Goal: Information Seeking & Learning: Learn about a topic

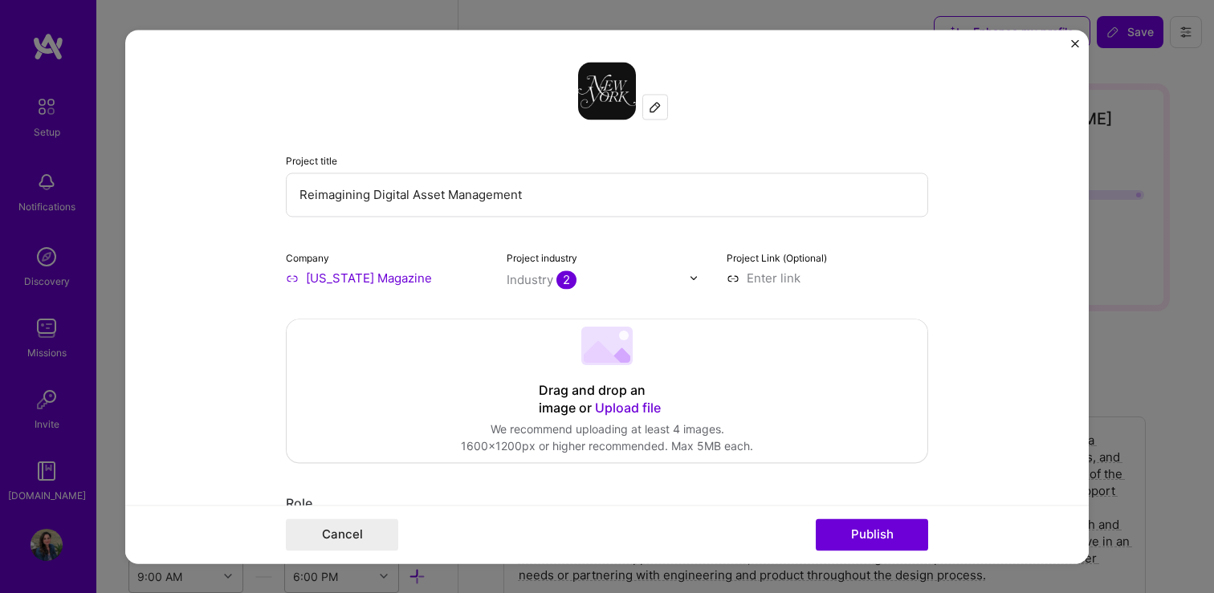
select select "US"
select select "Right Now"
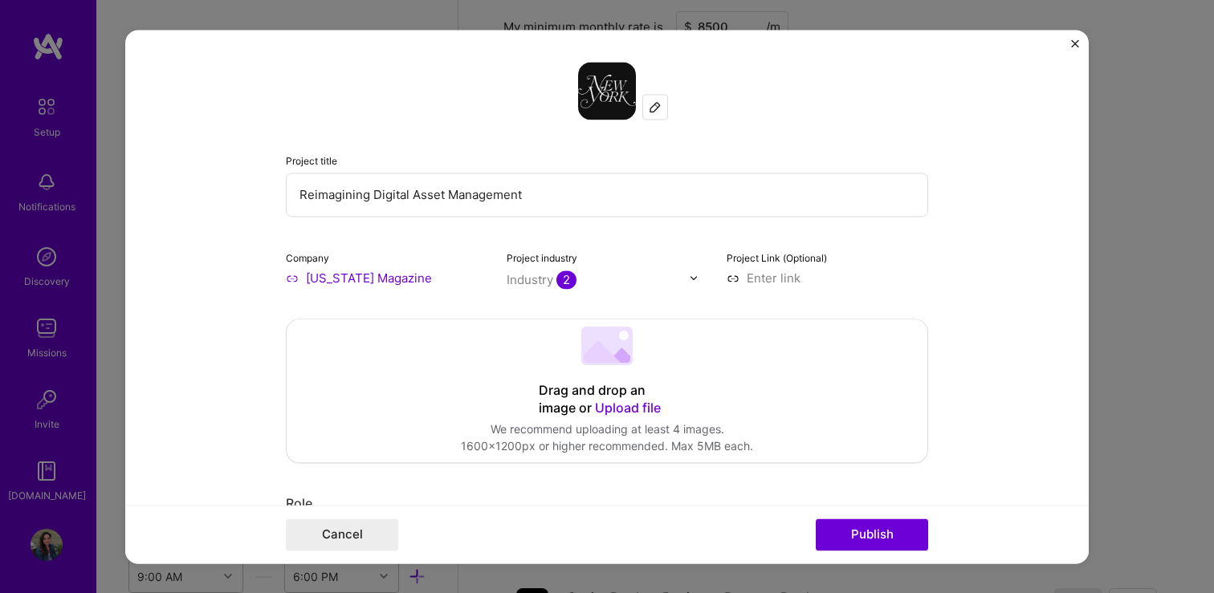
scroll to position [927, 0]
click at [108, 92] on div "Project title Reimagining Digital Asset Management Company [US_STATE] Magazine …" at bounding box center [607, 296] width 1214 height 593
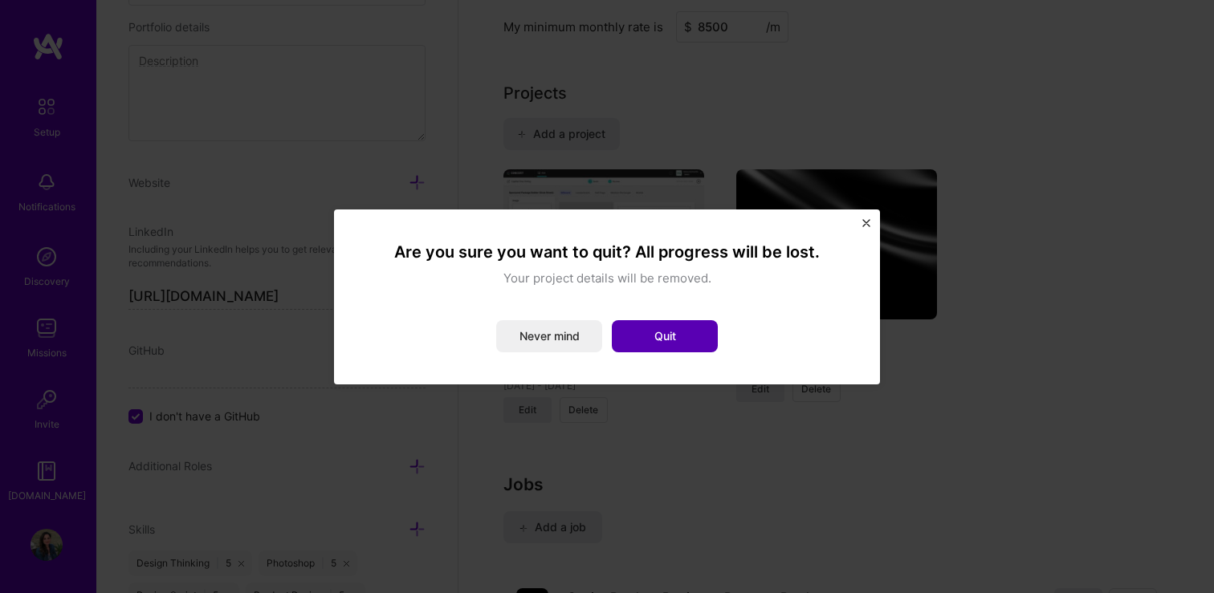
click at [688, 332] on button "Quit" at bounding box center [665, 336] width 106 height 32
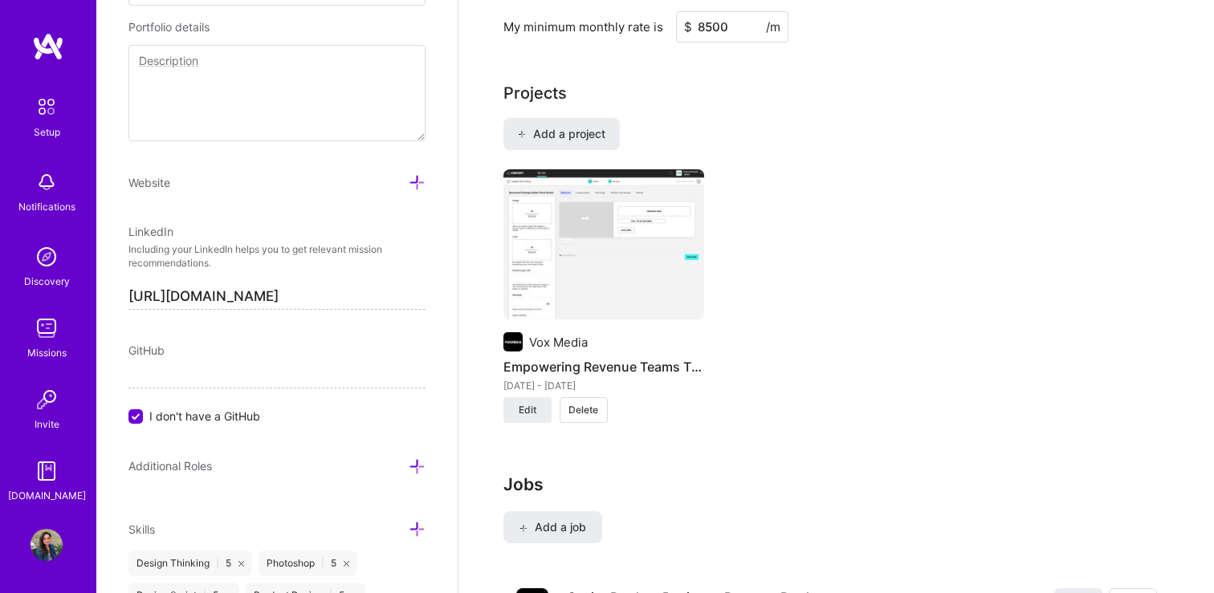
click at [55, 54] on img at bounding box center [48, 46] width 32 height 29
click at [46, 43] on img at bounding box center [48, 46] width 32 height 29
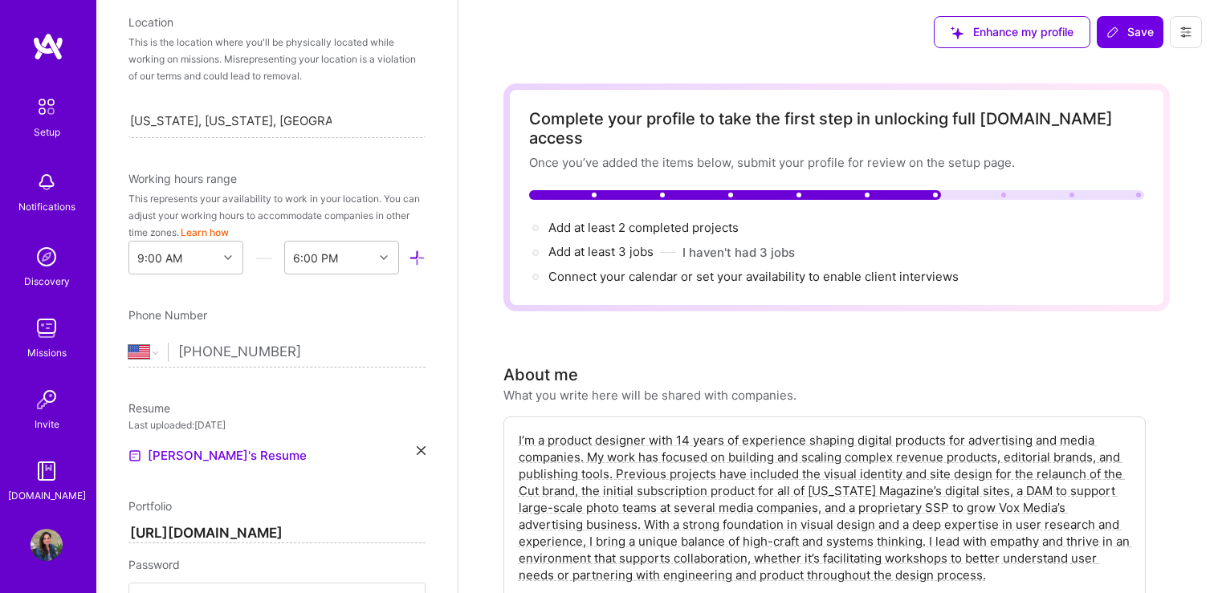
scroll to position [0, 0]
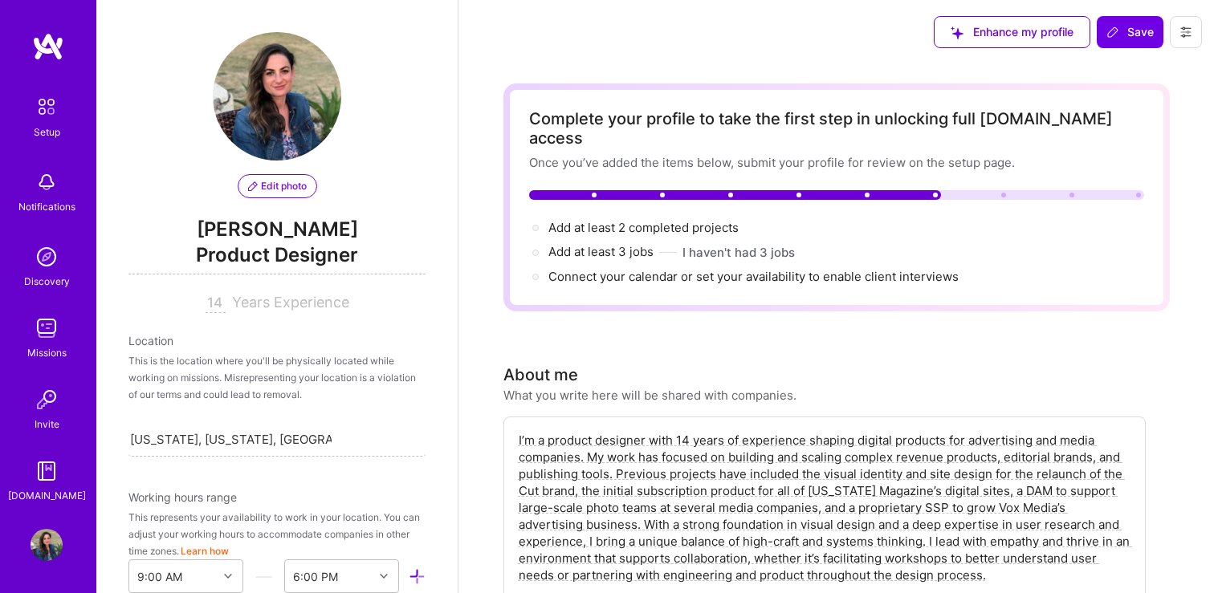
click at [47, 258] on img at bounding box center [46, 257] width 32 height 32
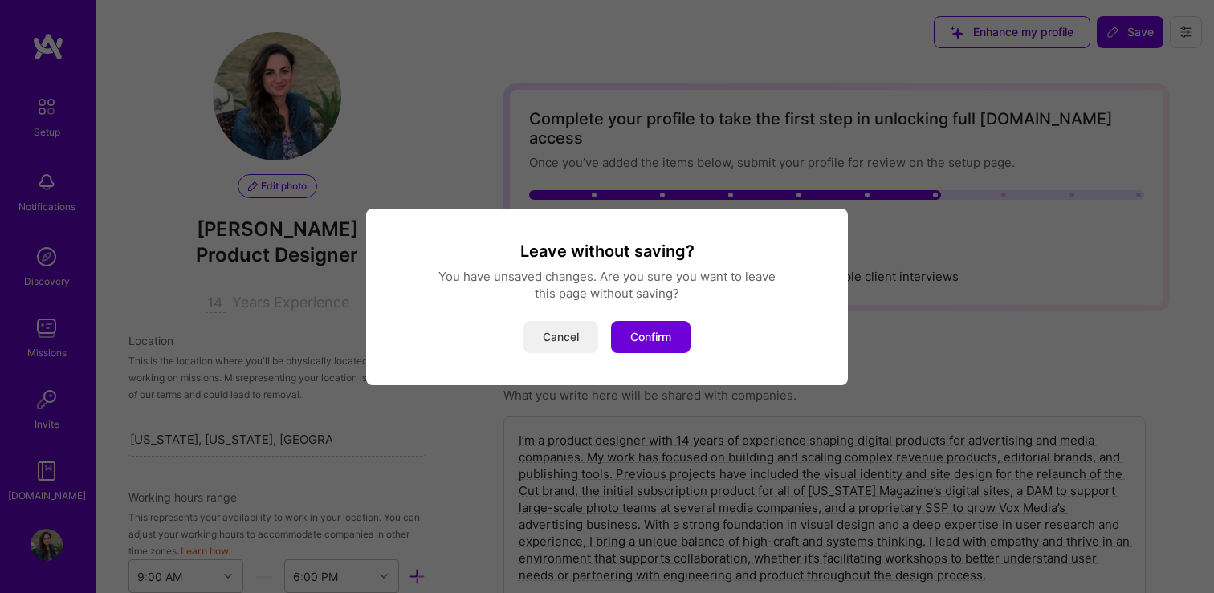
click at [575, 332] on button "Cancel" at bounding box center [560, 337] width 75 height 32
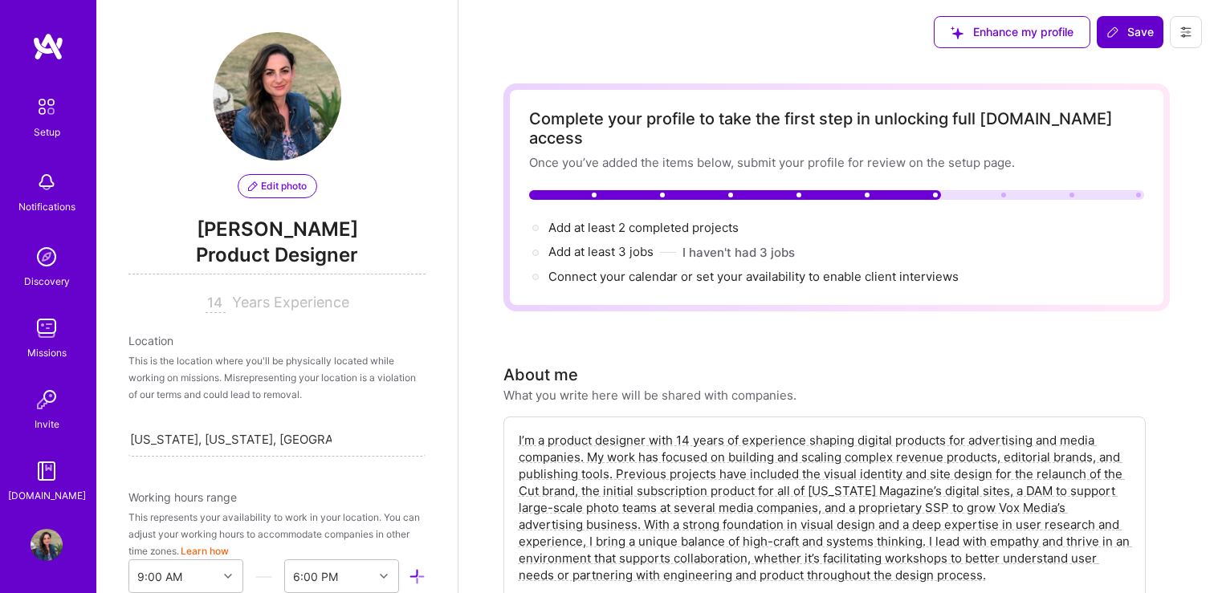
click at [1122, 30] on span "Save" at bounding box center [1129, 32] width 47 height 16
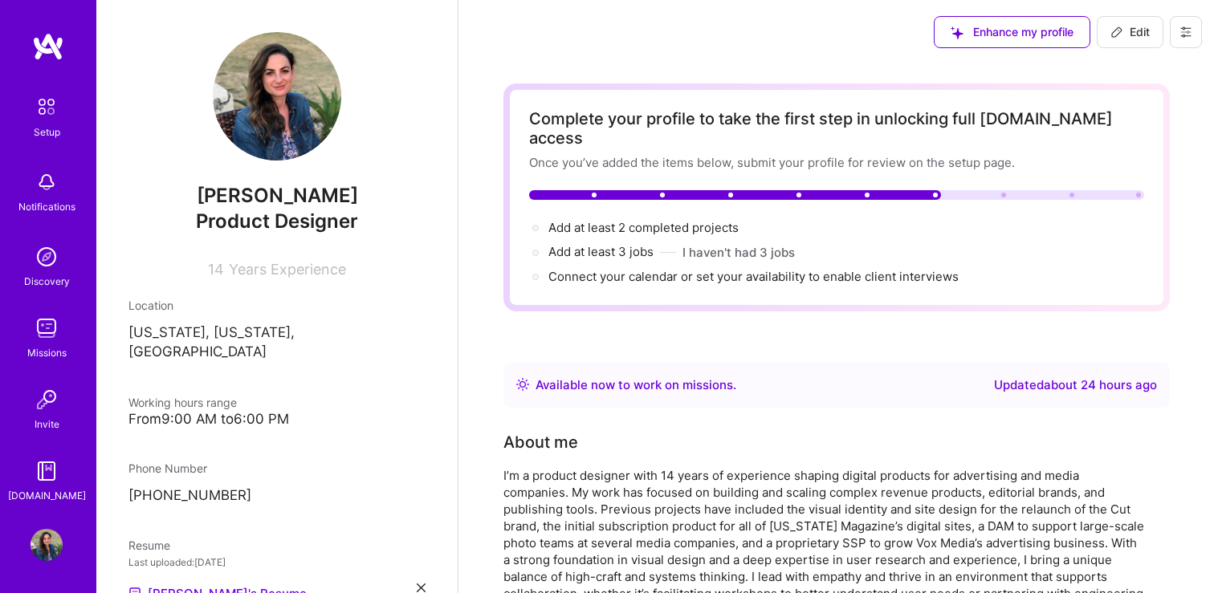
click at [50, 49] on img at bounding box center [48, 46] width 32 height 29
click at [43, 258] on img at bounding box center [46, 257] width 32 height 32
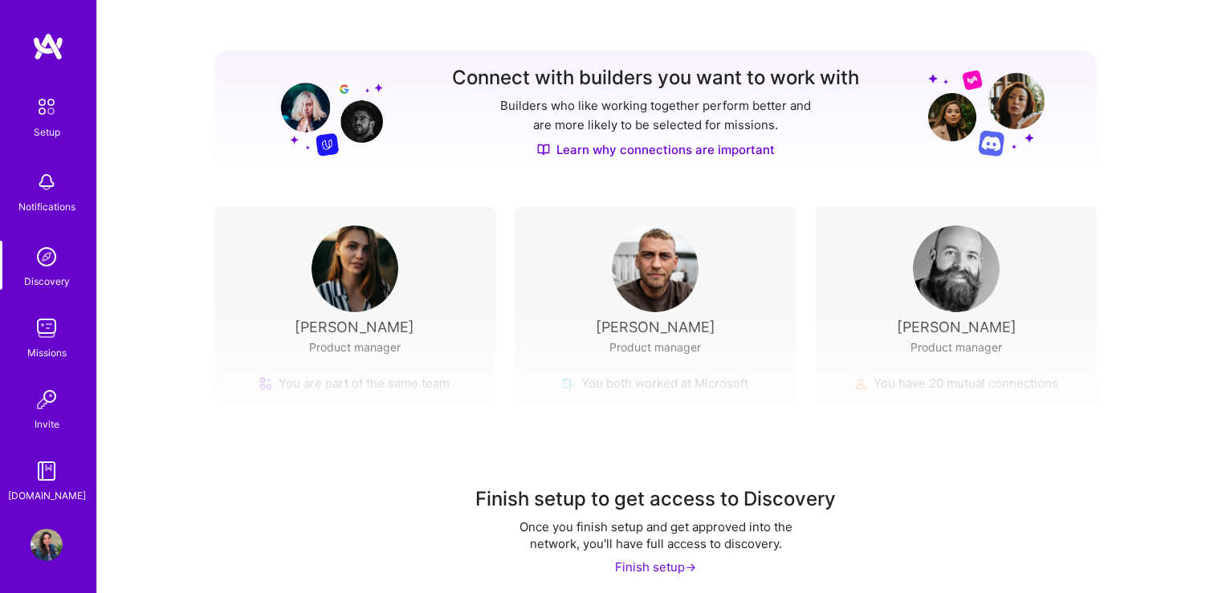
scroll to position [174, 0]
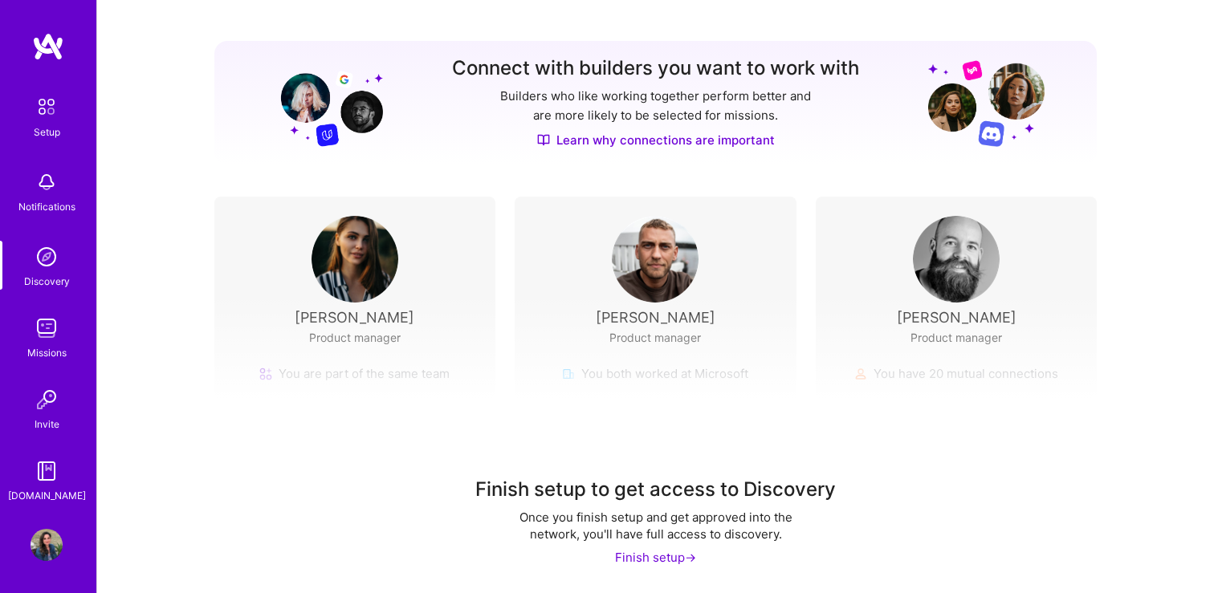
click at [39, 467] on img at bounding box center [46, 471] width 32 height 32
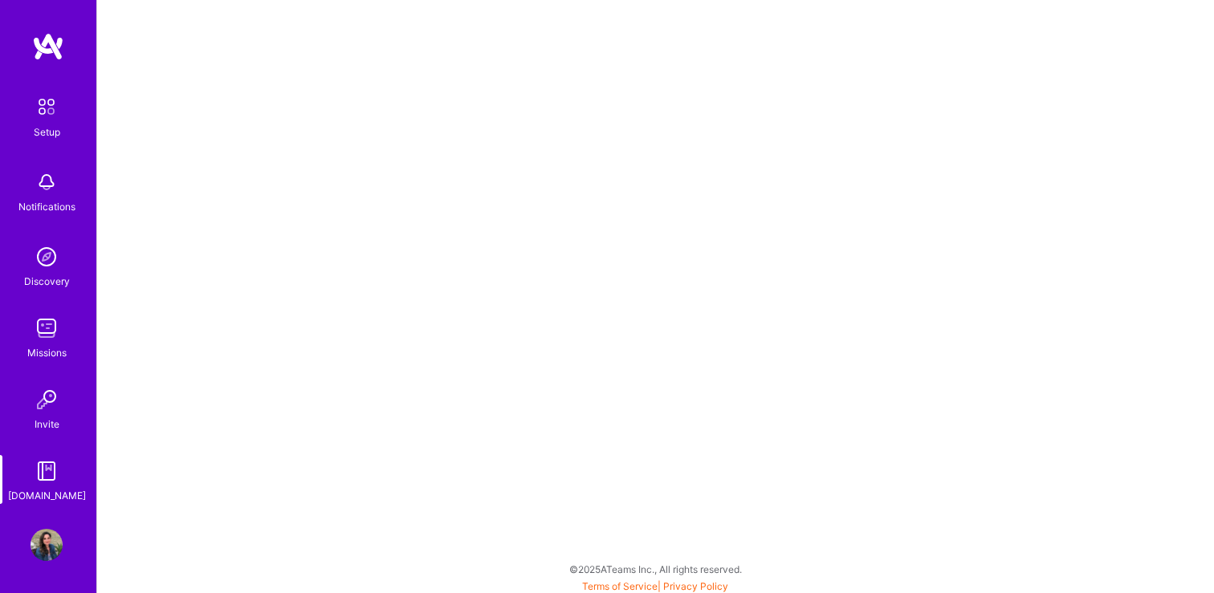
click at [50, 331] on img at bounding box center [46, 328] width 32 height 32
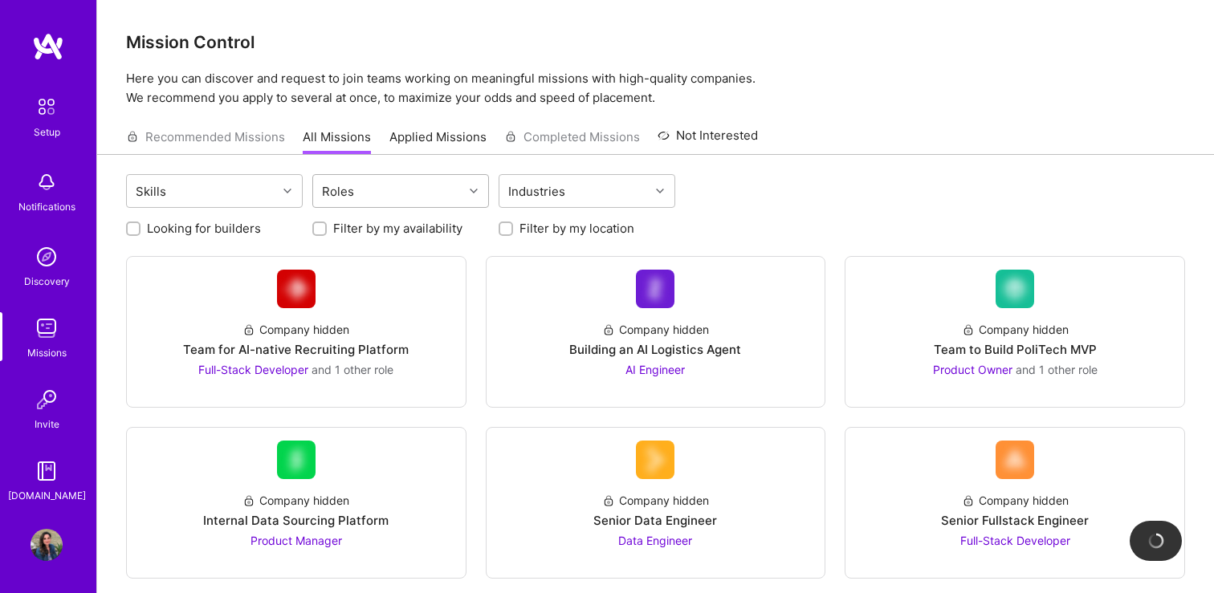
click at [417, 194] on div "Roles" at bounding box center [388, 191] width 150 height 32
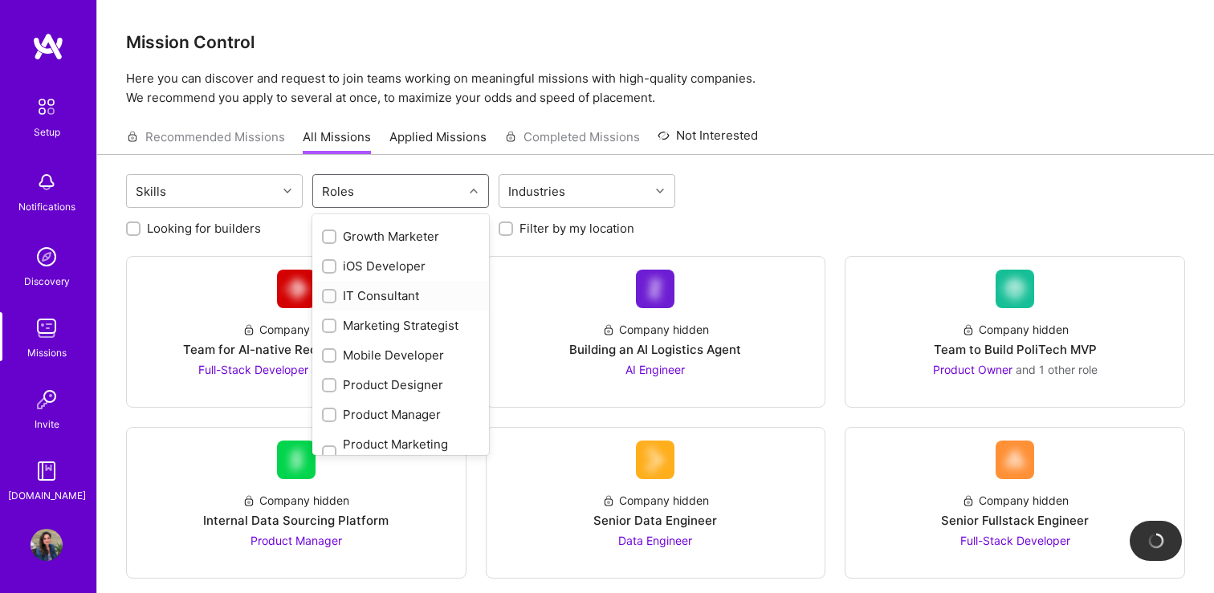
scroll to position [498, 0]
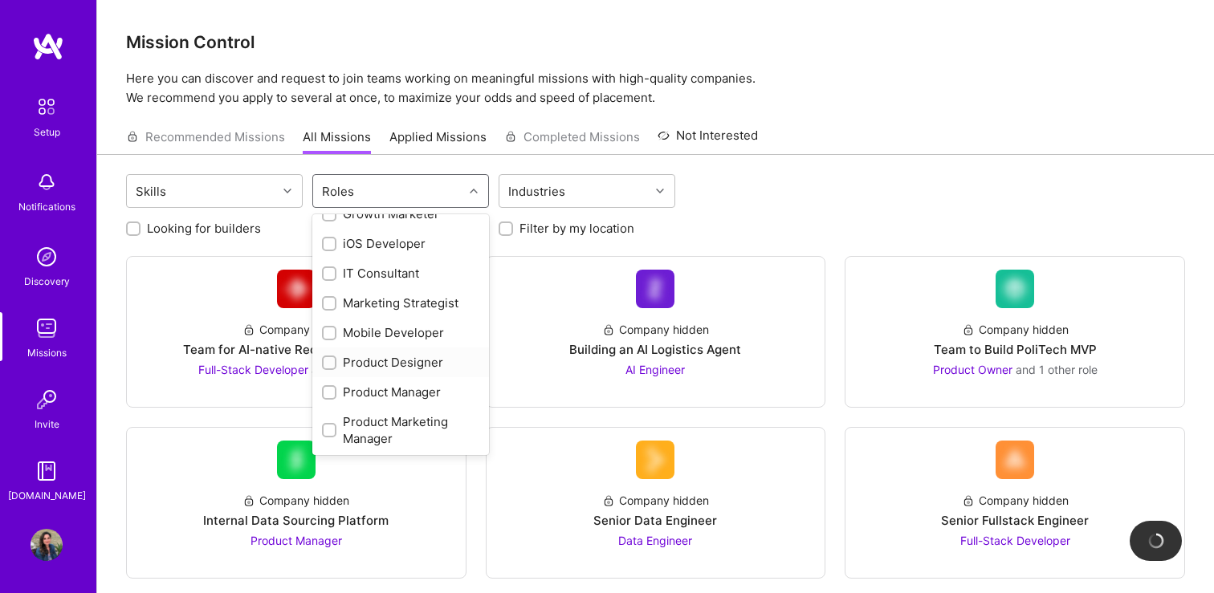
click at [371, 362] on div "Product Designer" at bounding box center [400, 362] width 157 height 17
checkbox input "true"
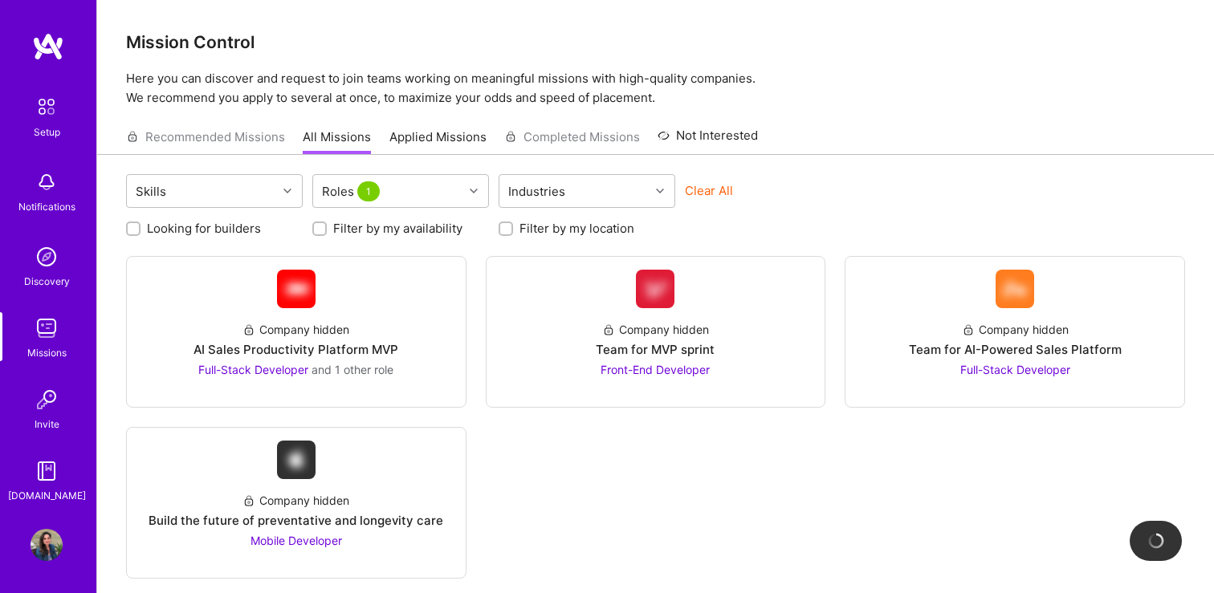
click at [110, 360] on div "Skills Roles 1 Industries Clear All Looking for builders Filter by my availabil…" at bounding box center [655, 392] width 1116 height 474
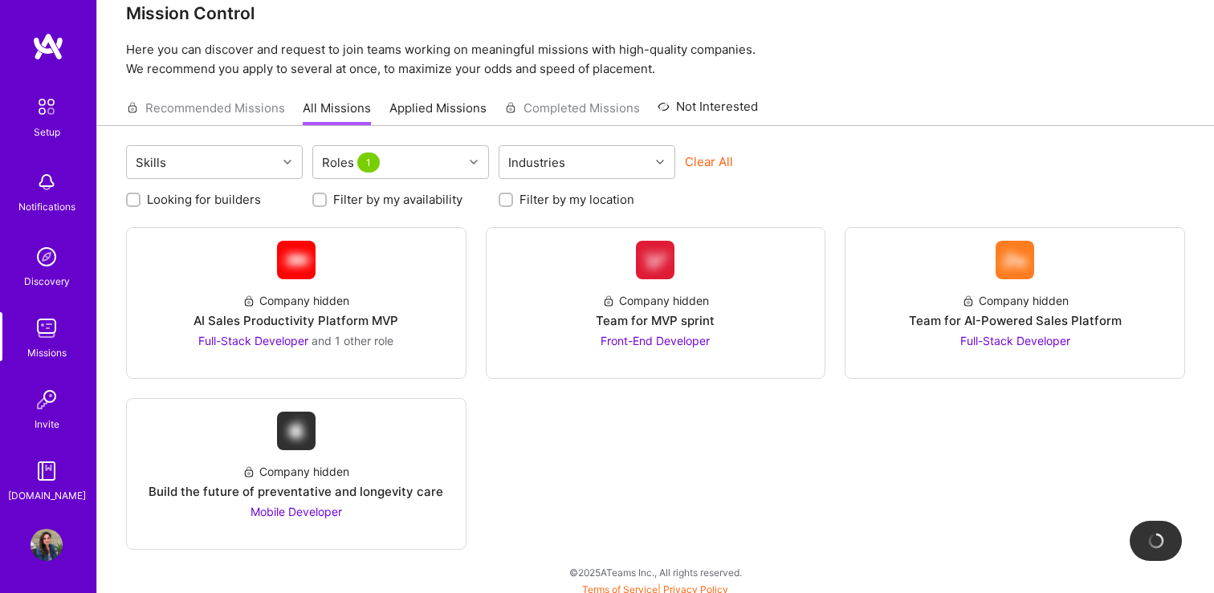
scroll to position [36, 0]
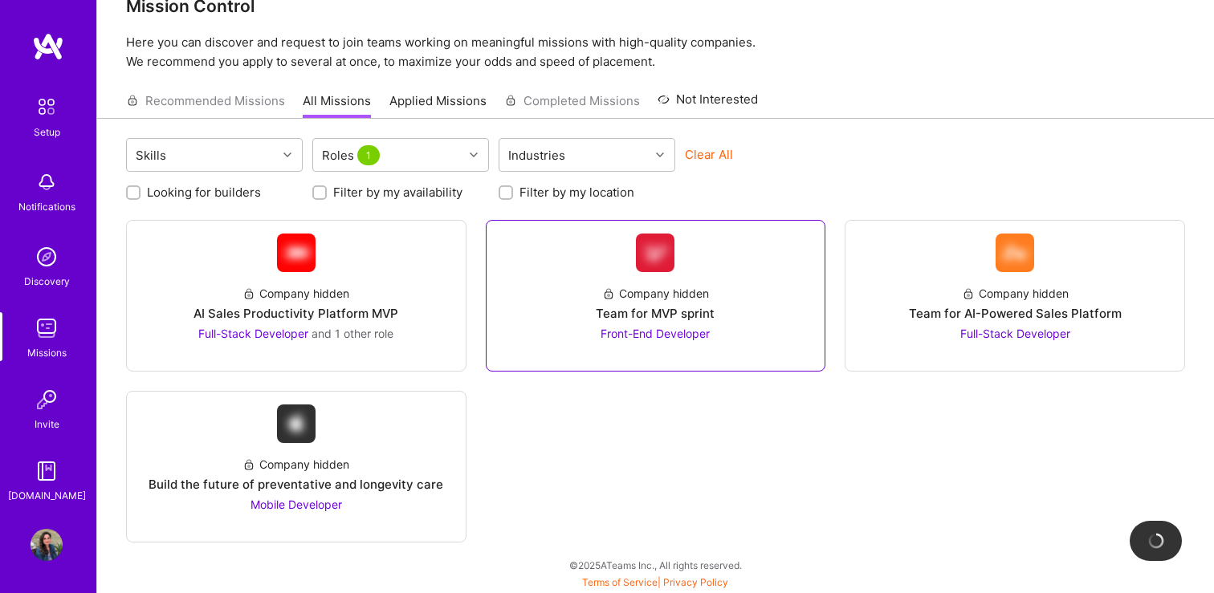
click at [531, 313] on div "Company hidden Team for MVP sprint Front-End Developer" at bounding box center [655, 307] width 313 height 70
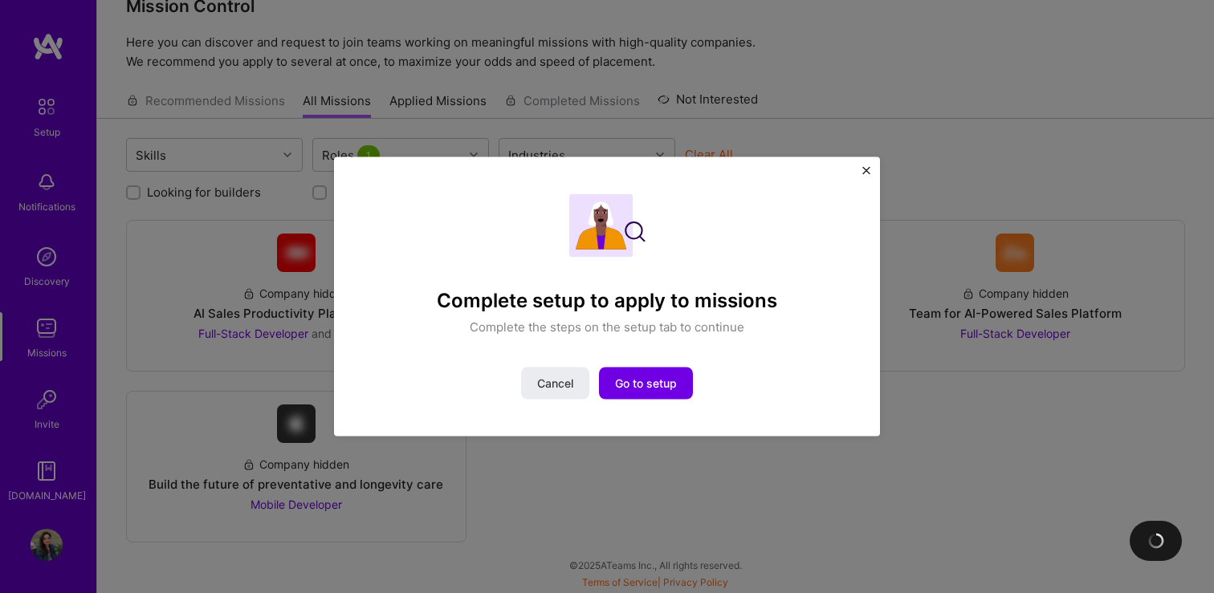
click at [864, 166] on img "Close" at bounding box center [866, 170] width 8 height 8
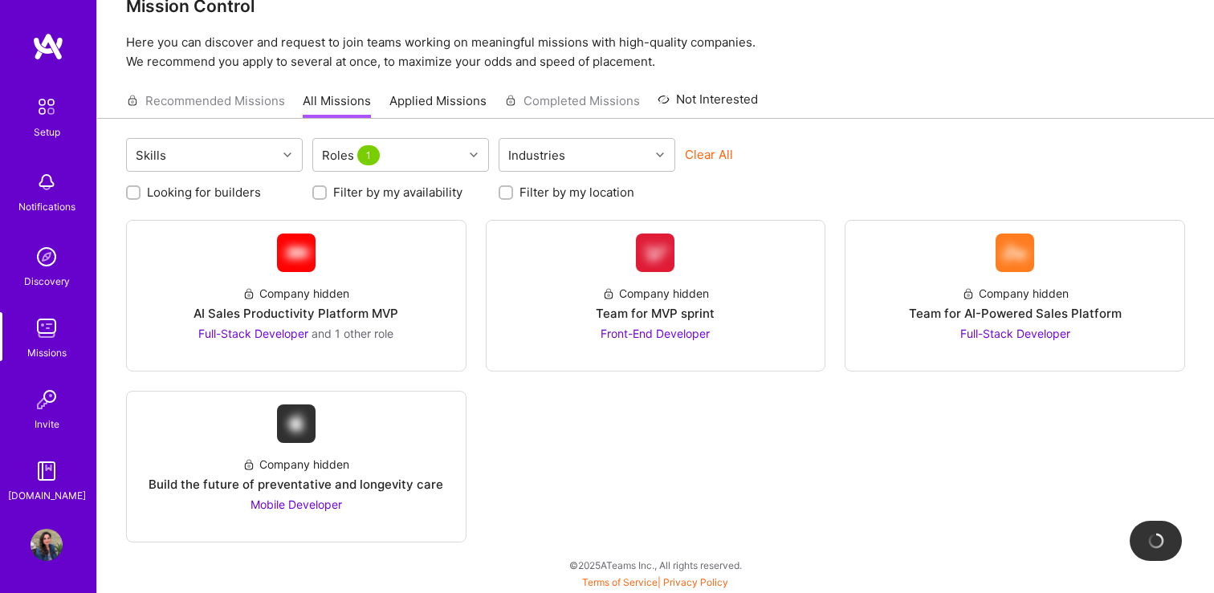
scroll to position [0, 0]
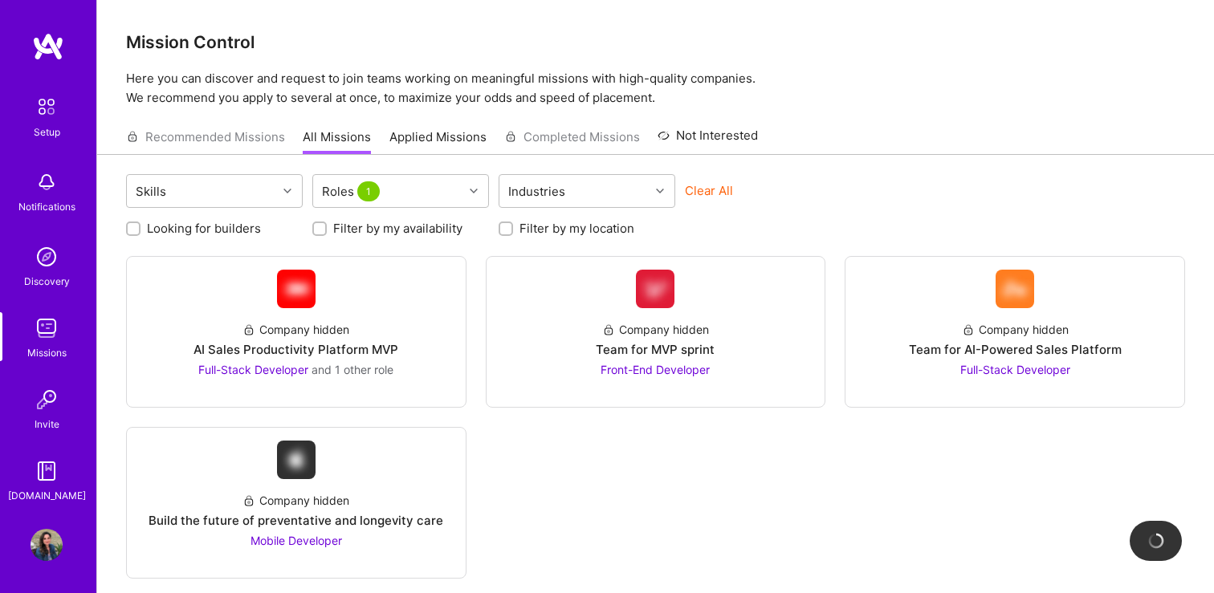
click at [41, 260] on img at bounding box center [46, 257] width 32 height 32
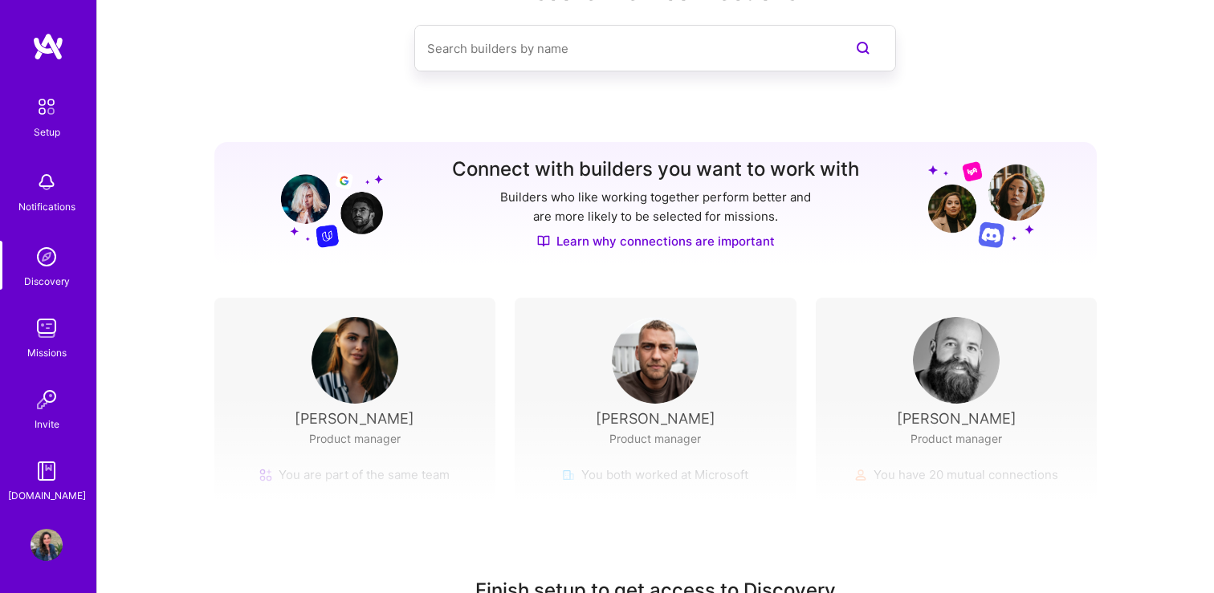
scroll to position [174, 0]
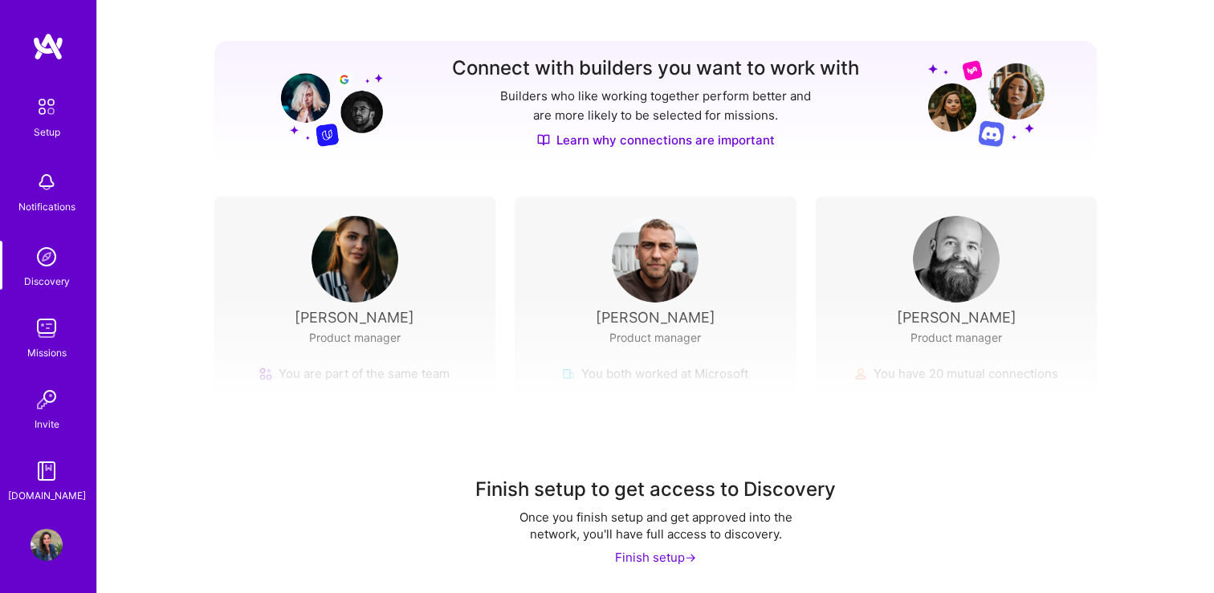
click at [665, 140] on link "Learn why connections are important" at bounding box center [656, 140] width 238 height 17
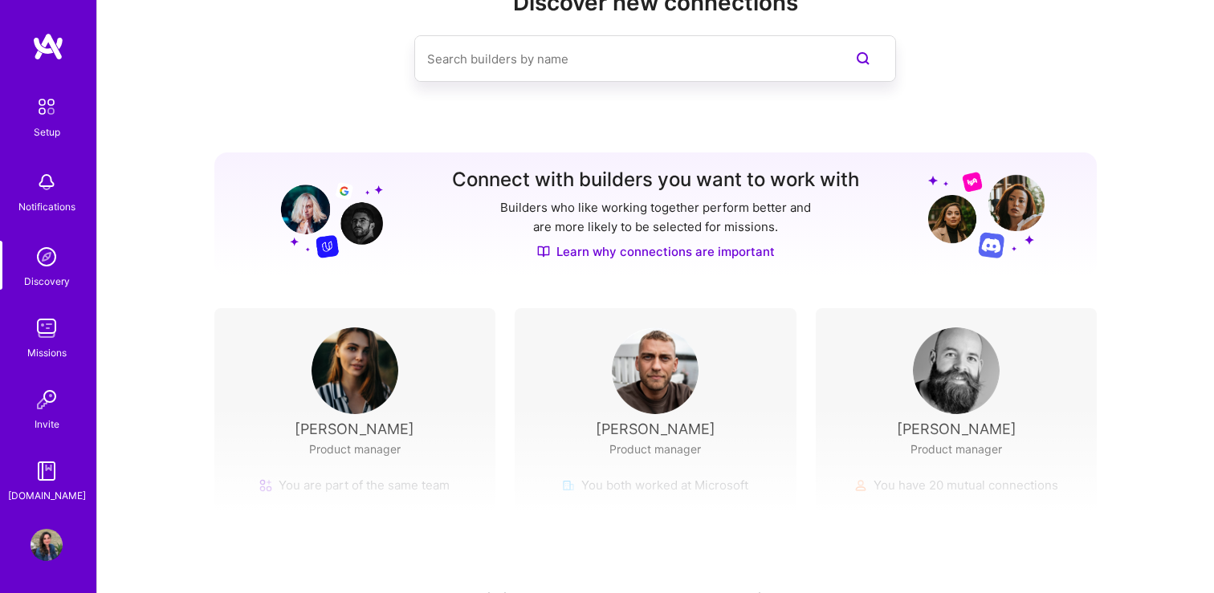
scroll to position [0, 0]
